Goal: Navigation & Orientation: Find specific page/section

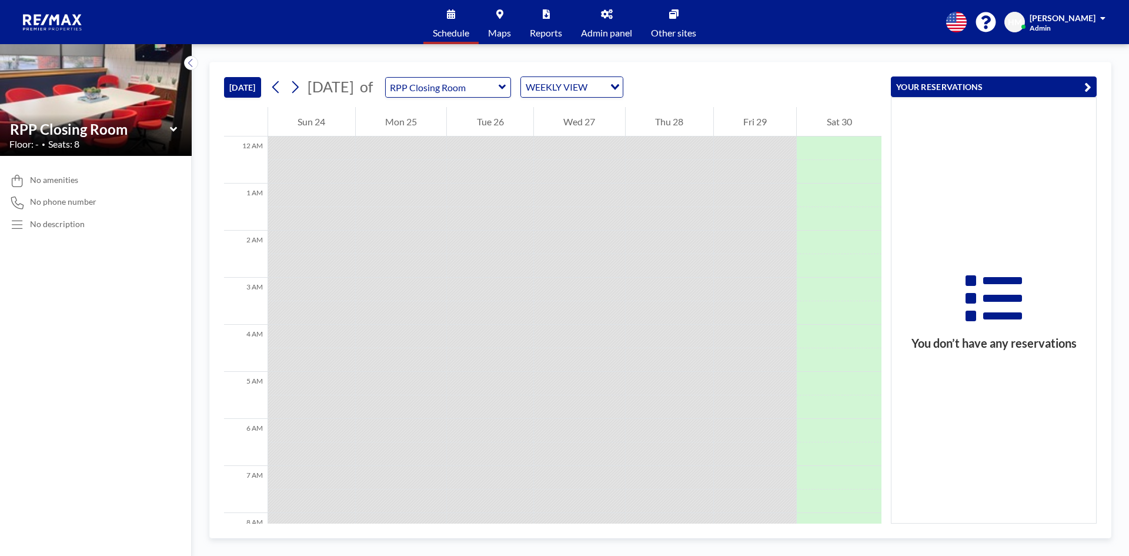
scroll to position [482, 0]
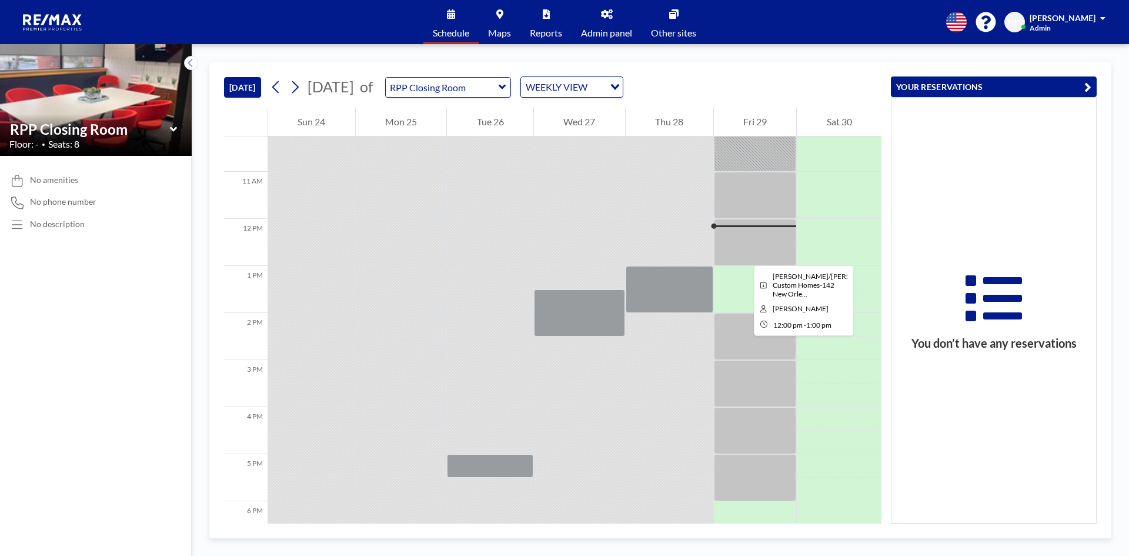
click at [744, 255] on div at bounding box center [755, 242] width 83 height 47
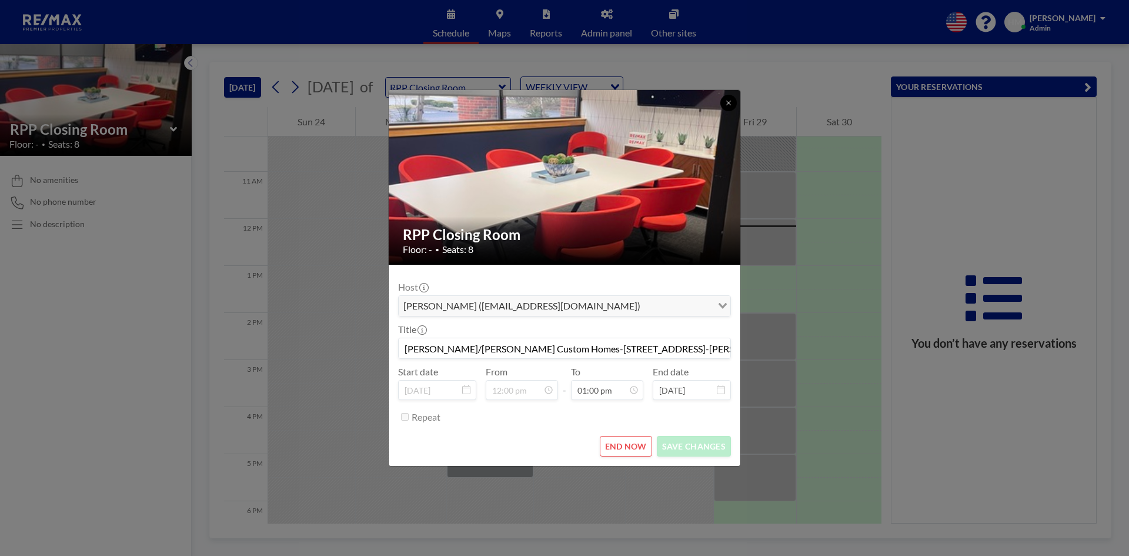
click at [724, 103] on button at bounding box center [728, 103] width 16 height 16
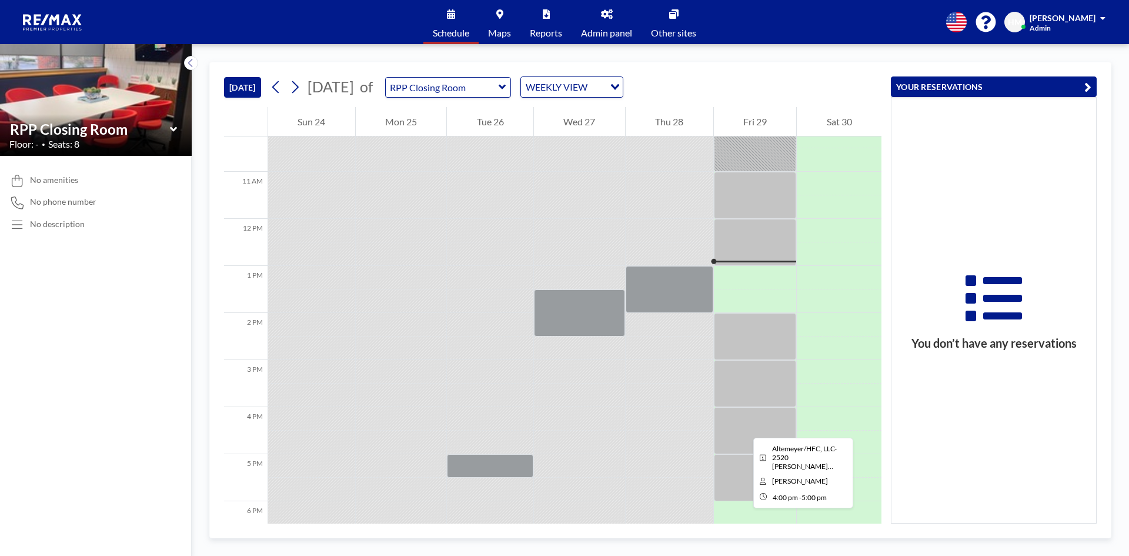
click at [744, 427] on div at bounding box center [755, 430] width 83 height 47
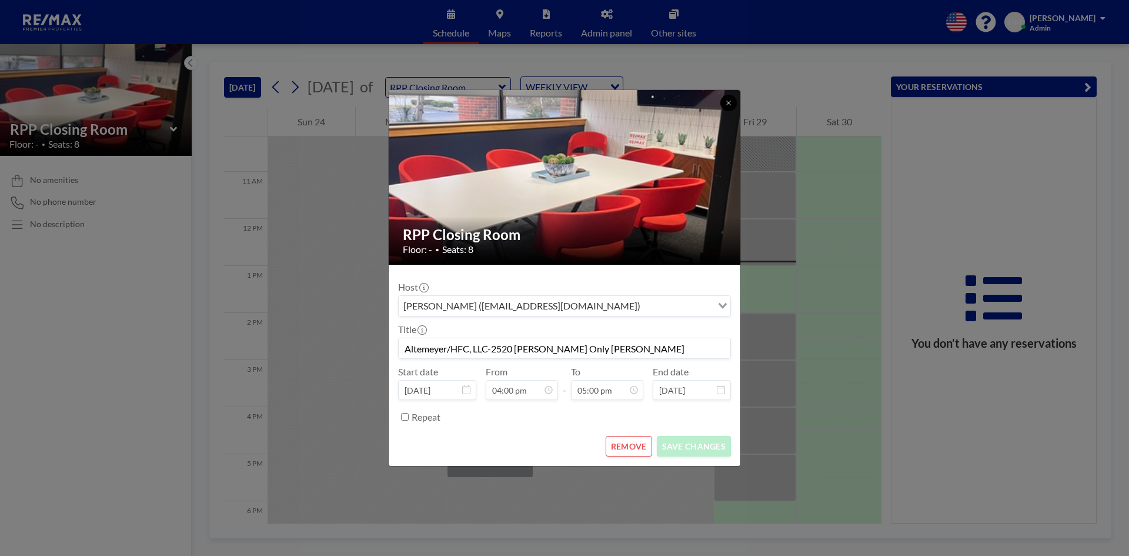
click at [734, 99] on button at bounding box center [728, 103] width 16 height 16
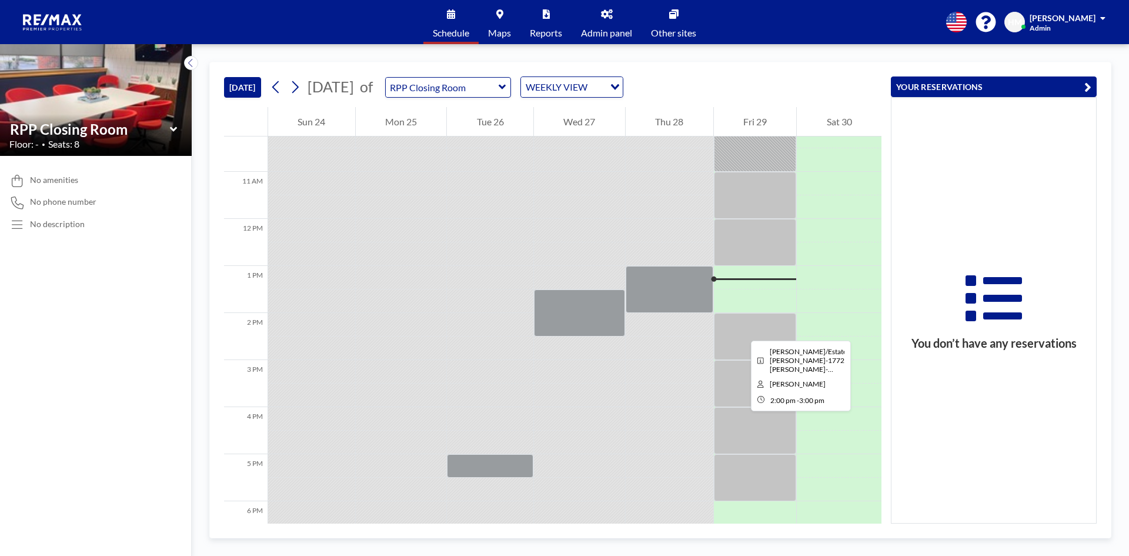
click at [741, 330] on div at bounding box center [755, 336] width 83 height 47
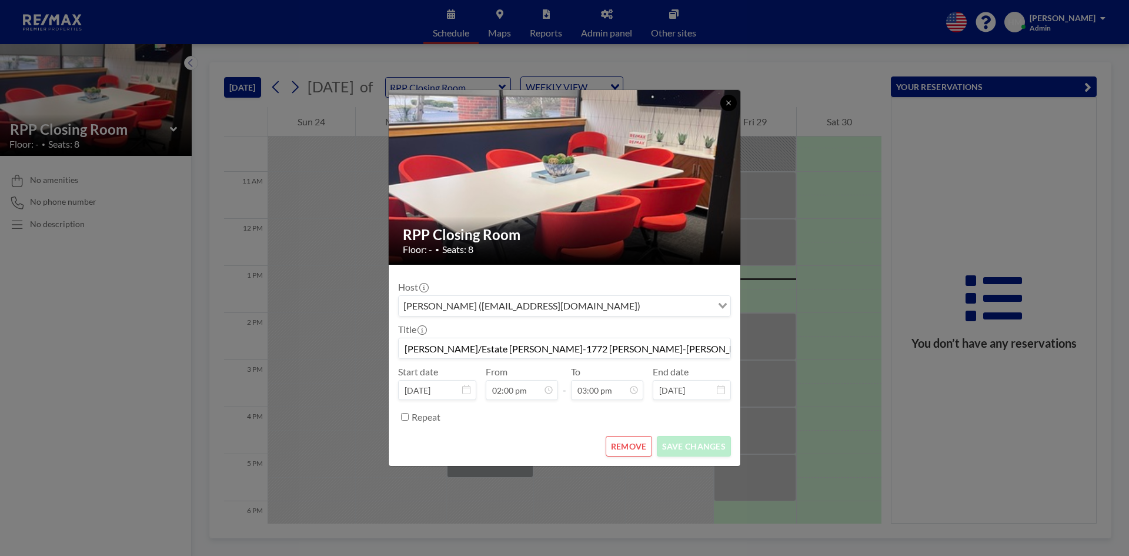
click at [728, 100] on icon at bounding box center [728, 102] width 7 height 7
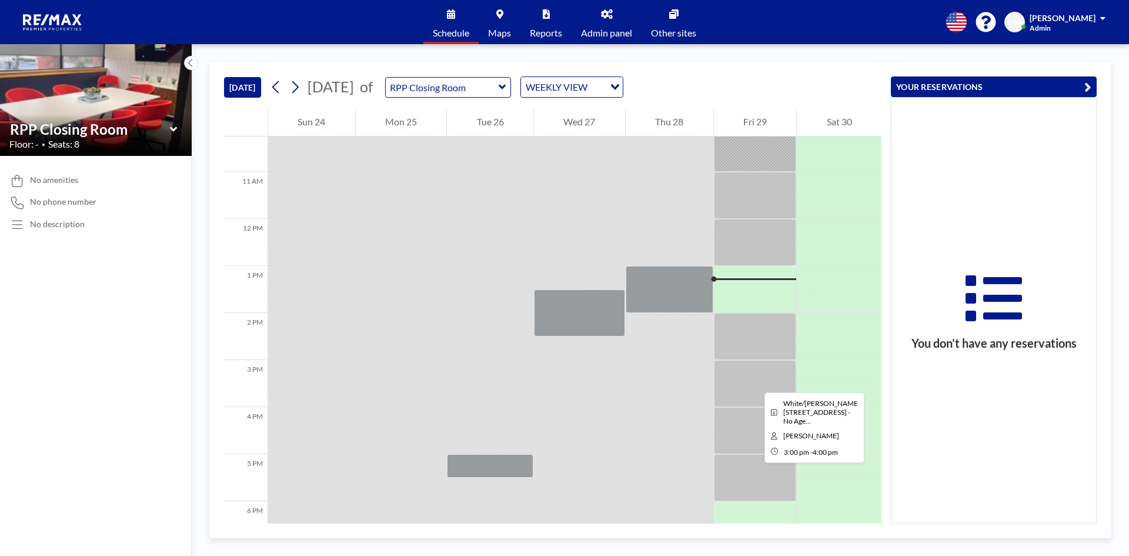
click at [755, 382] on div at bounding box center [755, 383] width 83 height 47
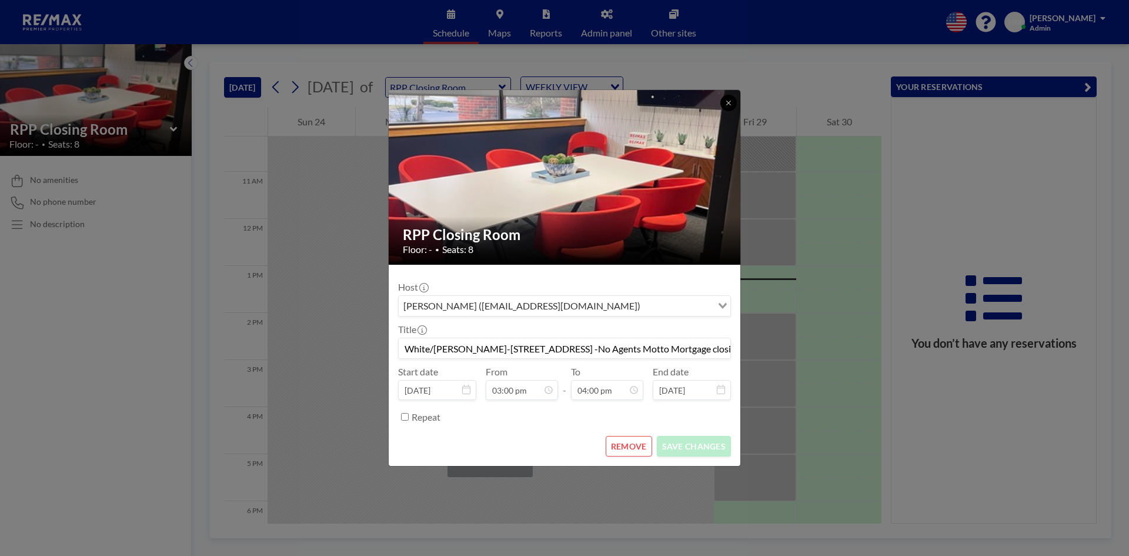
click at [723, 104] on button at bounding box center [728, 103] width 16 height 16
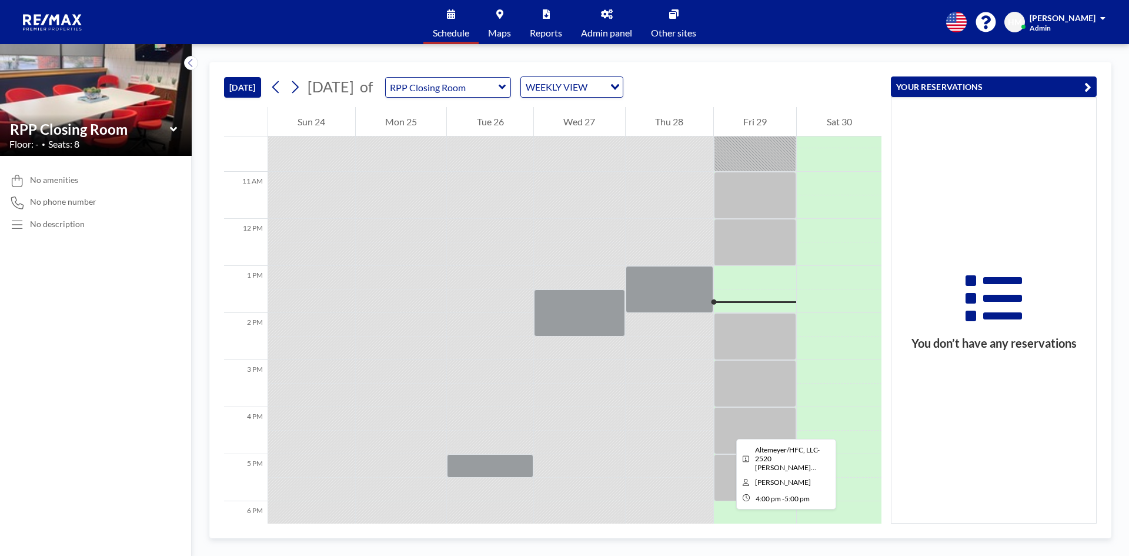
click at [727, 428] on div at bounding box center [755, 430] width 83 height 47
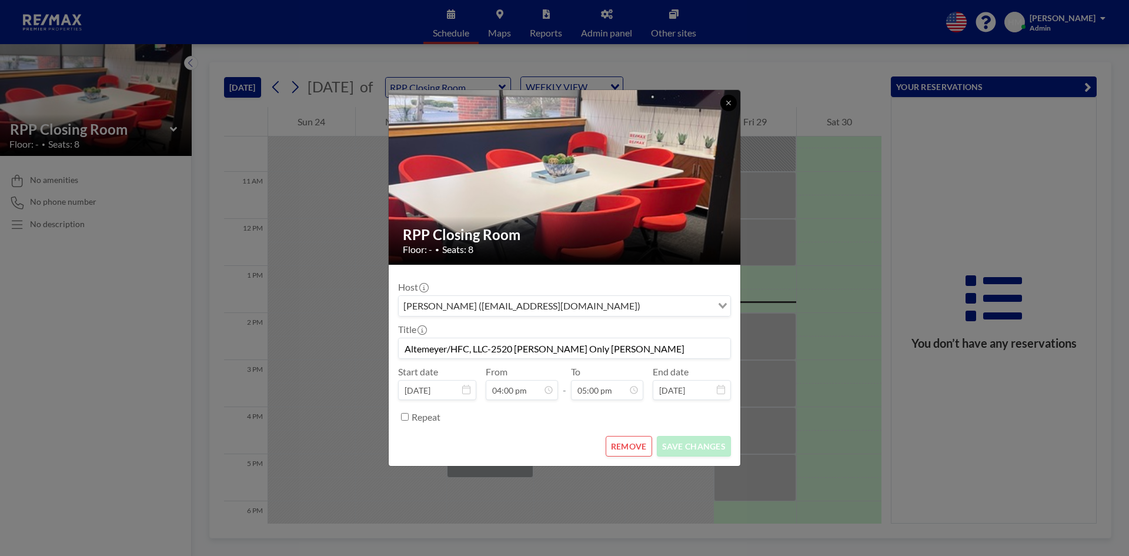
click at [731, 102] on icon at bounding box center [728, 102] width 7 height 7
